Goal: Information Seeking & Learning: Learn about a topic

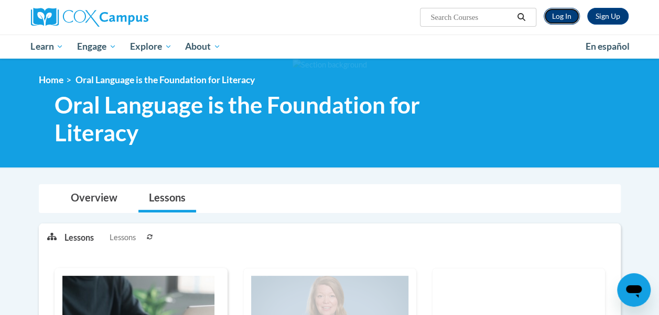
click at [569, 18] on link "Log In" at bounding box center [561, 16] width 36 height 17
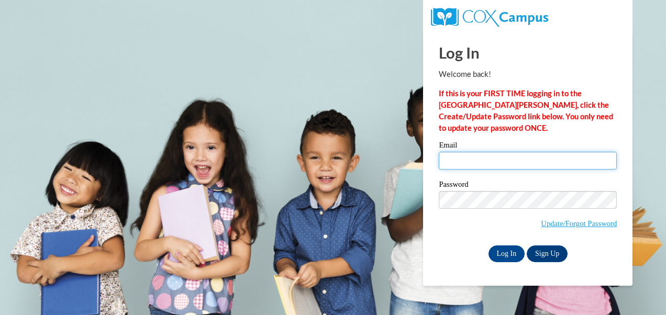
click at [490, 165] on input "Email" at bounding box center [528, 161] width 178 height 18
type input "kkagan@students.kennesaw.edu"
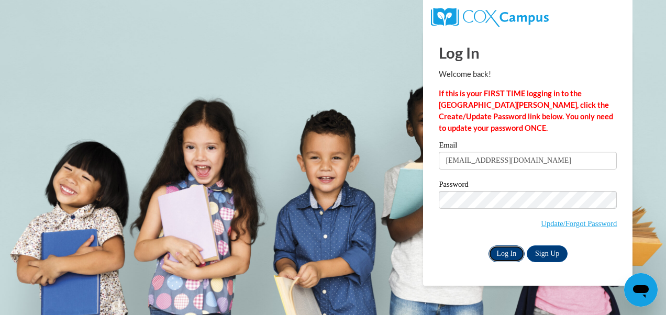
drag, startPoint x: 510, startPoint y: 254, endPoint x: 499, endPoint y: 258, distance: 12.3
click at [499, 258] on input "Log In" at bounding box center [507, 254] width 37 height 17
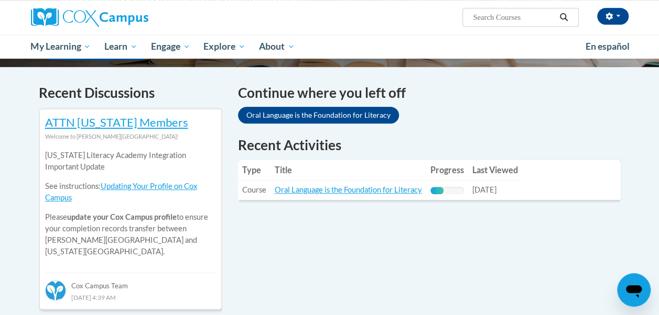
scroll to position [302, 0]
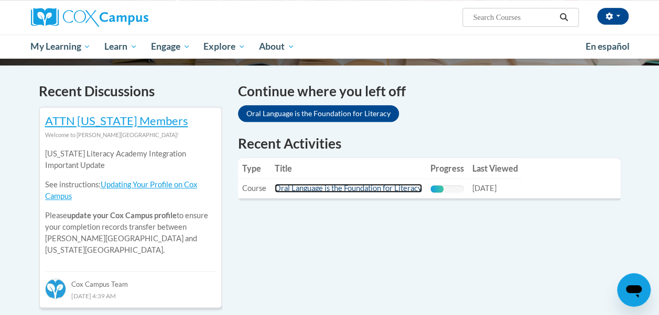
click at [394, 191] on link "Oral Language is the Foundation for Literacy" at bounding box center [348, 188] width 147 height 9
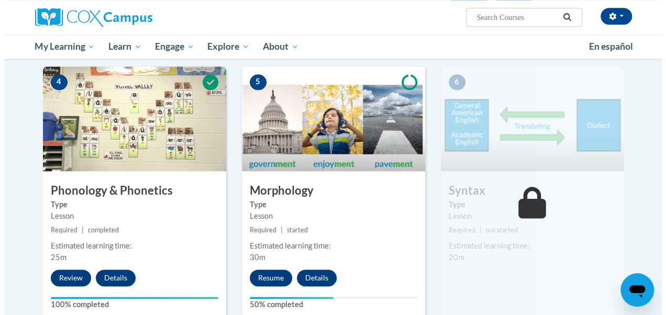
scroll to position [553, 0]
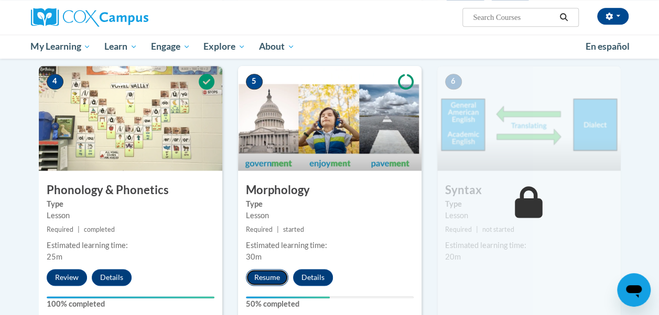
click at [272, 278] on button "Resume" at bounding box center [267, 277] width 42 height 17
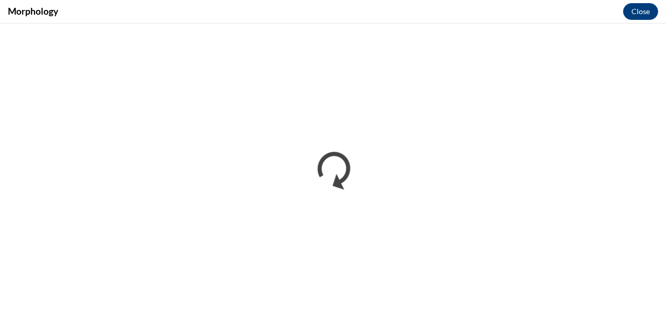
scroll to position [0, 0]
